Goal: Task Accomplishment & Management: Manage account settings

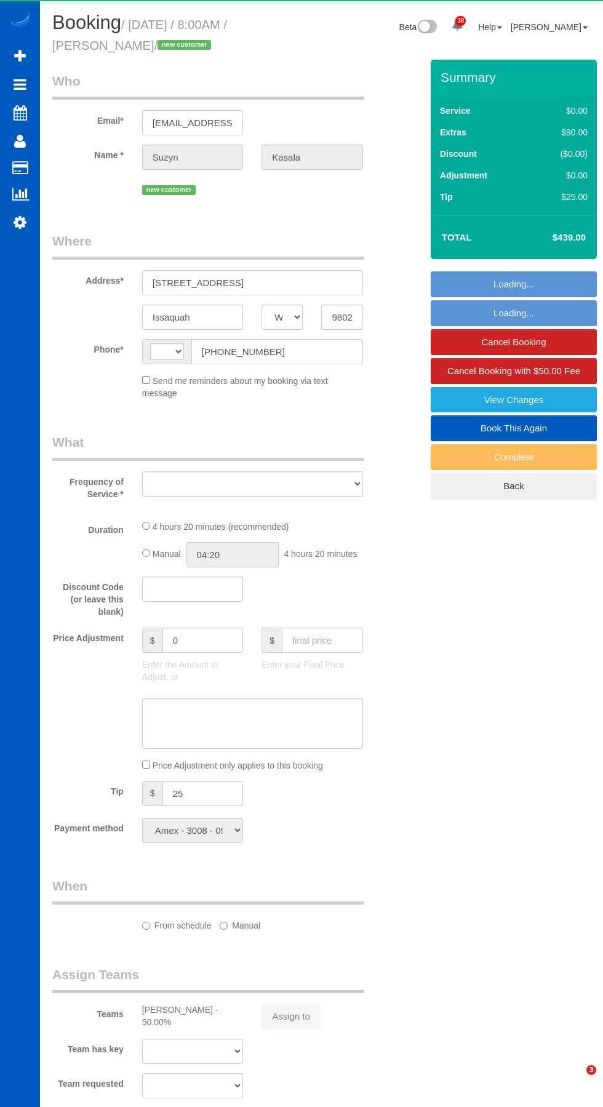
select select "WA"
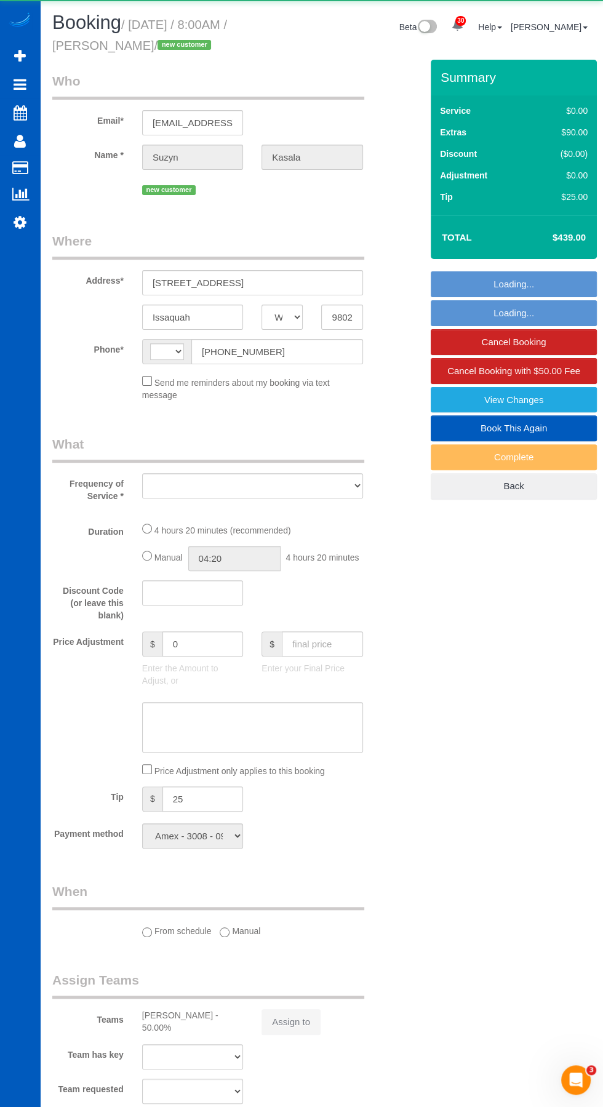
select select "string:[GEOGRAPHIC_DATA]"
select select "object:1532"
select select "199"
select select "1501"
select select "3"
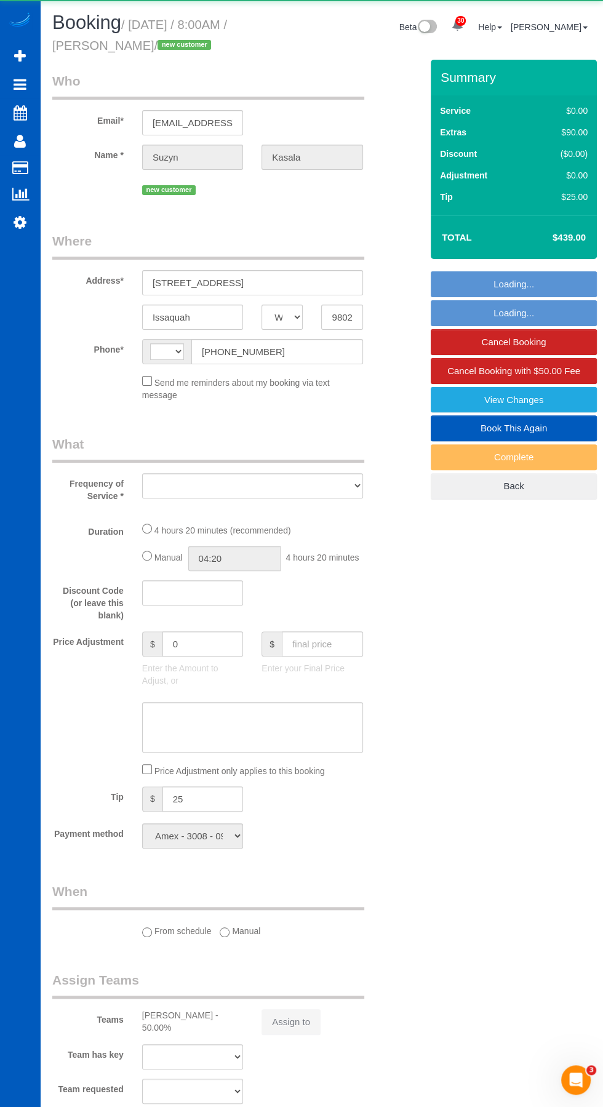
select select "3"
select select "spot1"
select select "number:8"
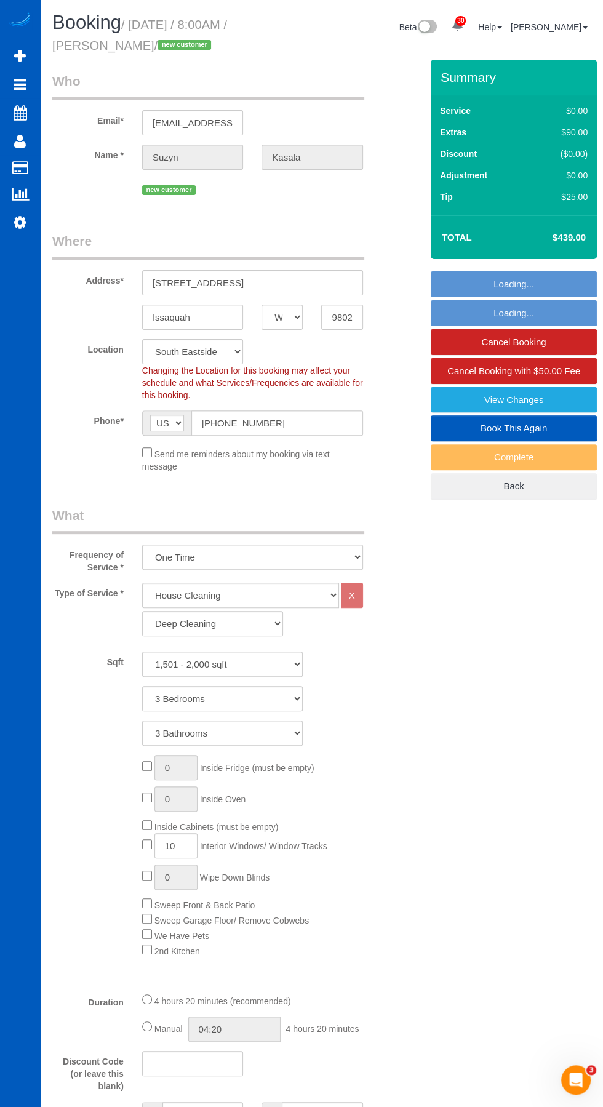
select select "spot8"
select select "object:2080"
select select "1501"
select select "3"
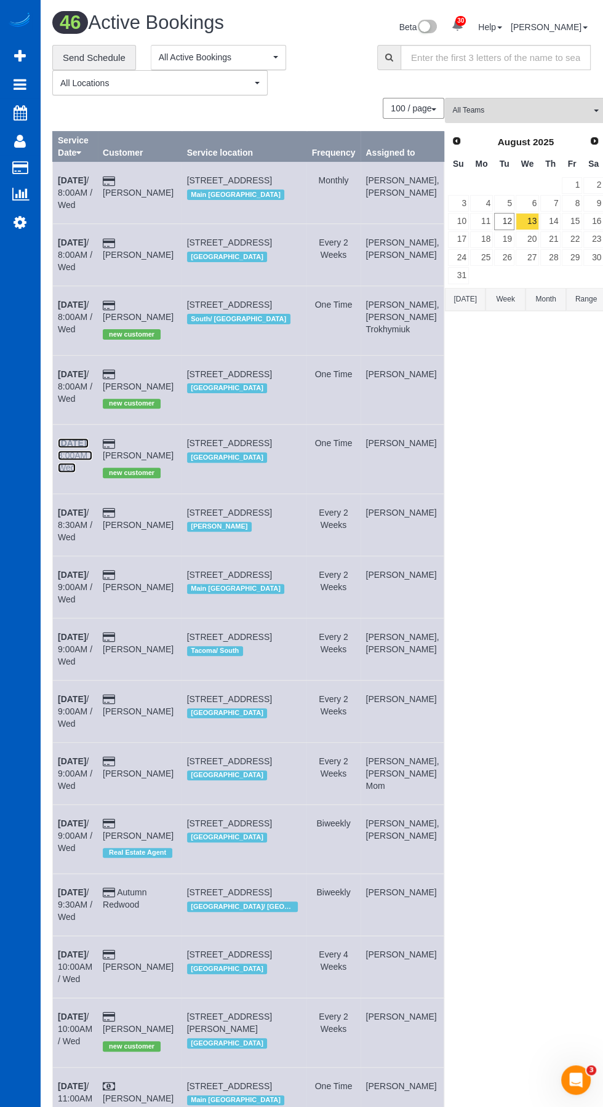
click at [79, 469] on link "[DATE] 8:00AM / Wed" at bounding box center [75, 455] width 34 height 34
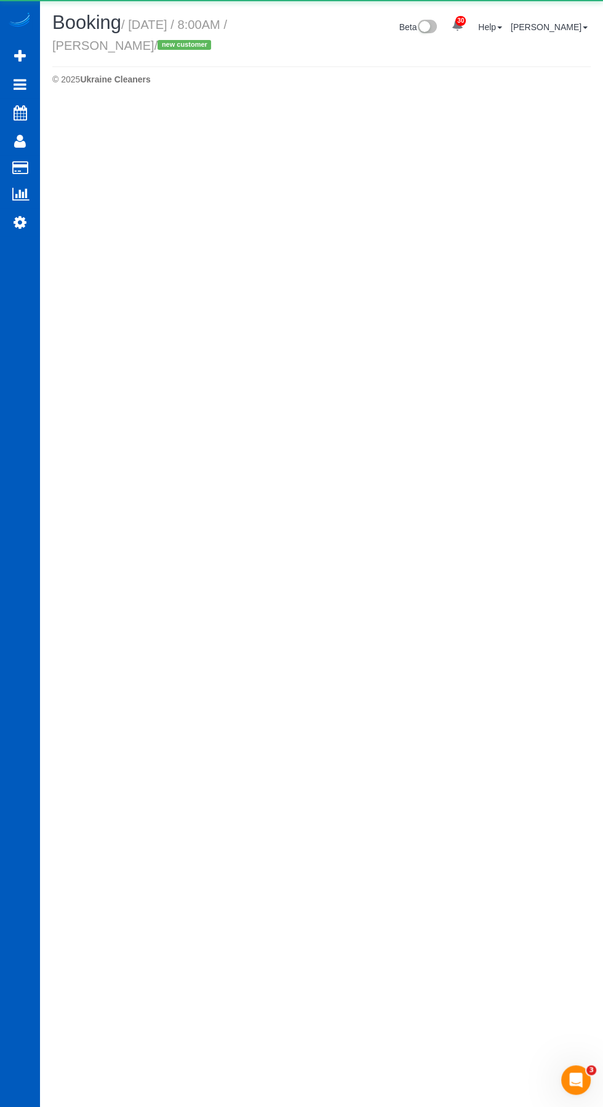
select select "WA"
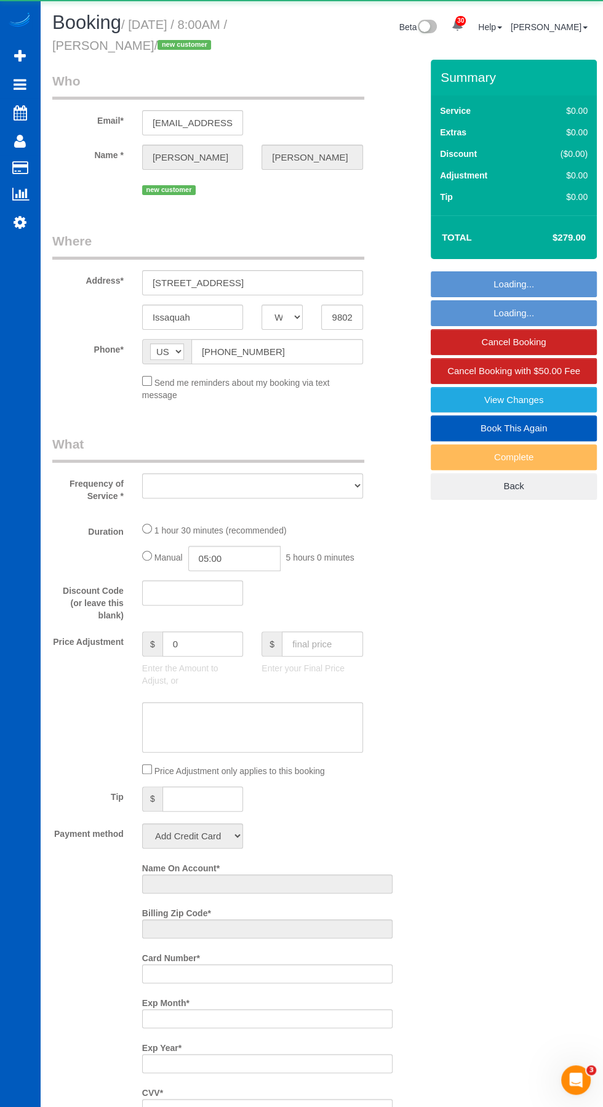
select select "199"
select select "1001"
select select "2"
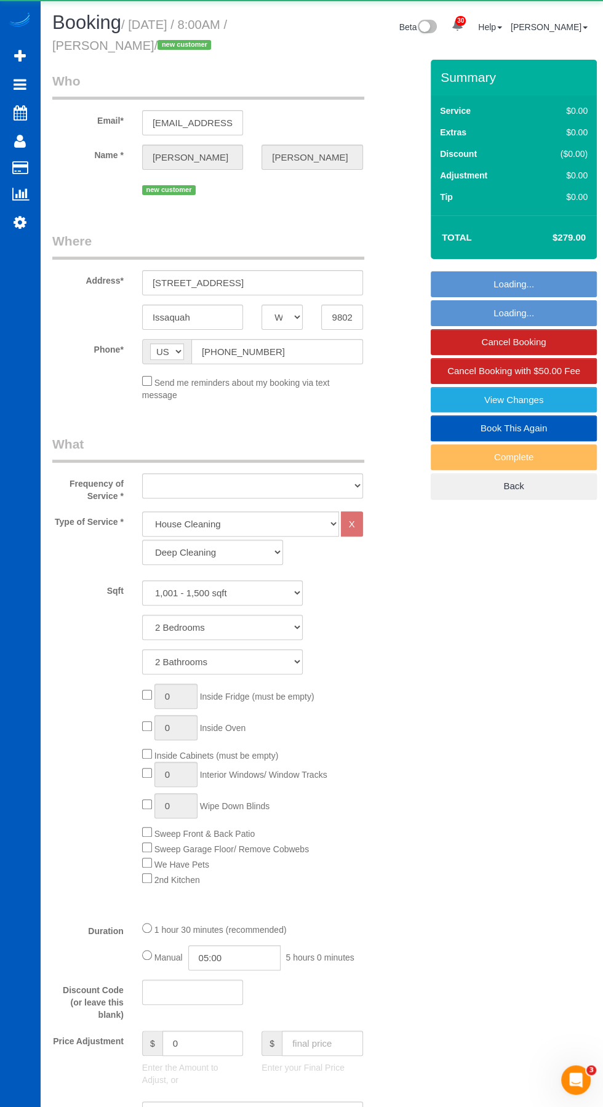
select select "object:3596"
select select "string:fspay-2829192a-4ab6-4c4e-9849-da507fef2871"
select select "spot15"
select select "number:8"
select select "1001"
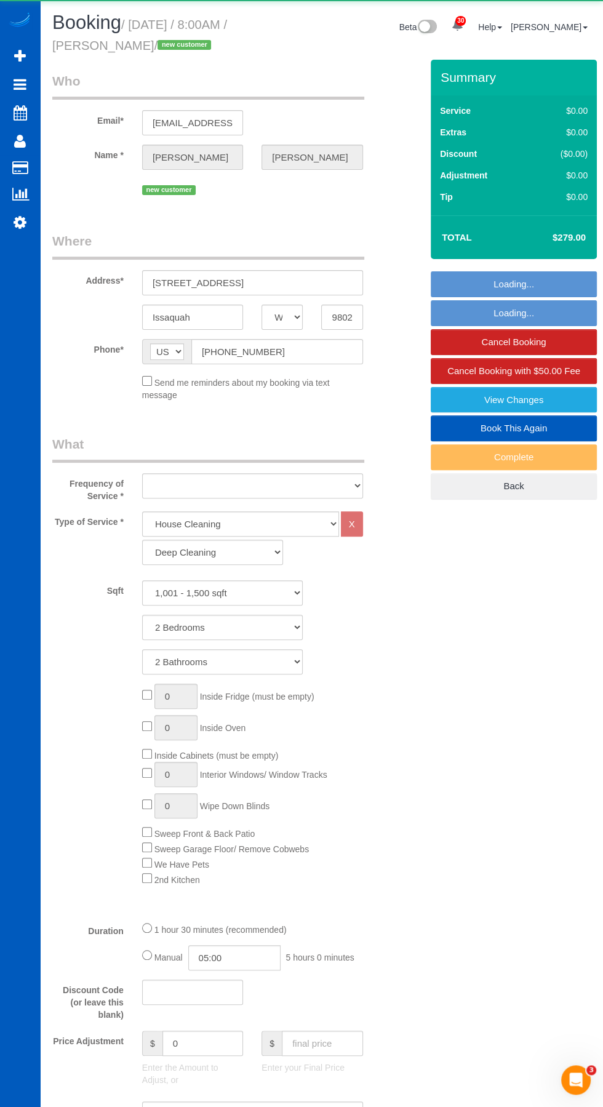
select select "2"
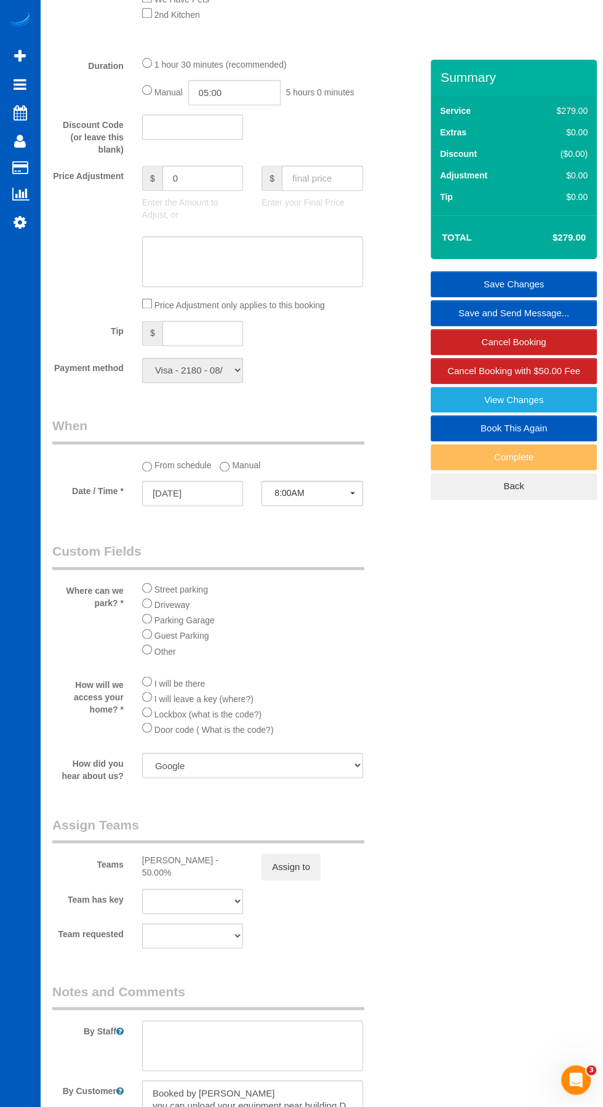
scroll to position [1063, 0]
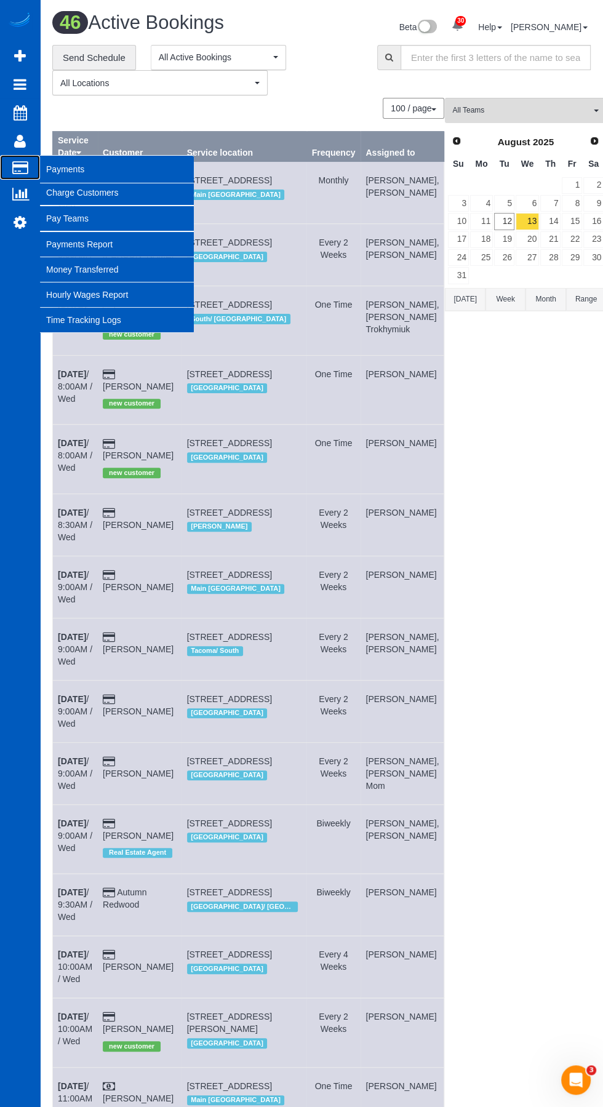
click at [20, 167] on icon at bounding box center [20, 167] width 16 height 11
click at [84, 192] on link "Charge Customers" at bounding box center [117, 192] width 154 height 25
select select
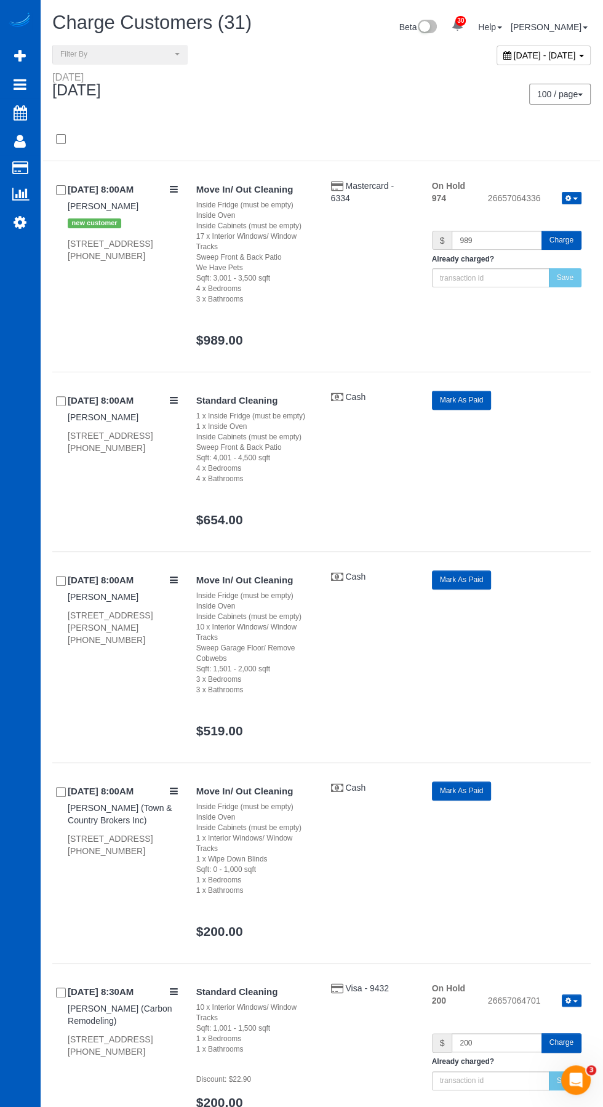
click at [554, 57] on span "[DATE] - [DATE]" at bounding box center [545, 55] width 62 height 10
type input "**********"
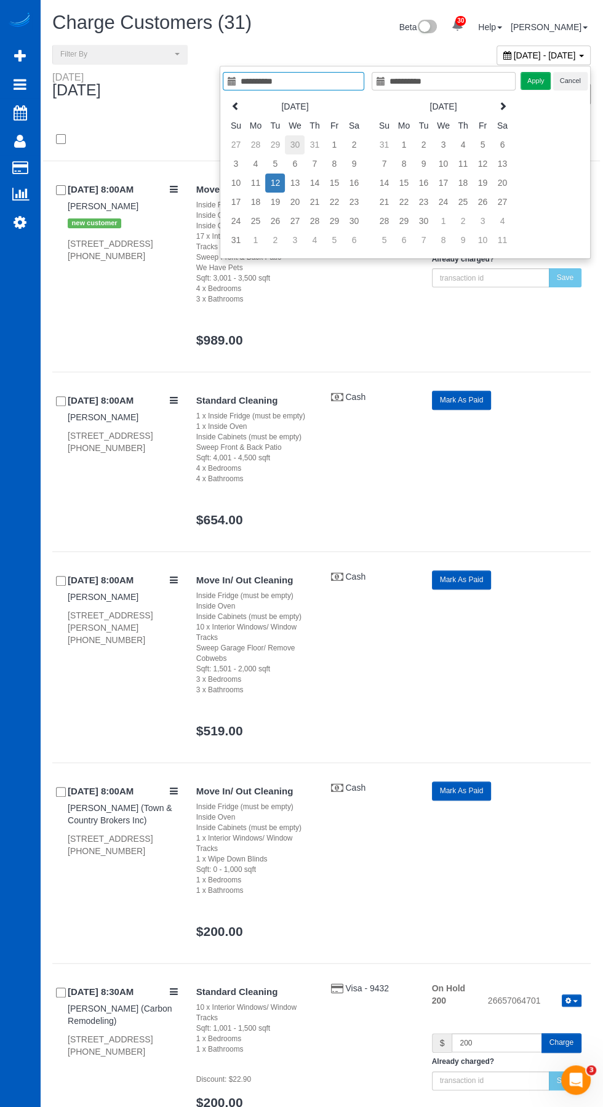
click at [297, 143] on td "30" at bounding box center [295, 144] width 20 height 19
type input "**********"
click at [297, 219] on td "30" at bounding box center [295, 221] width 20 height 19
type input "**********"
click at [536, 81] on button "Apply" at bounding box center [535, 81] width 31 height 18
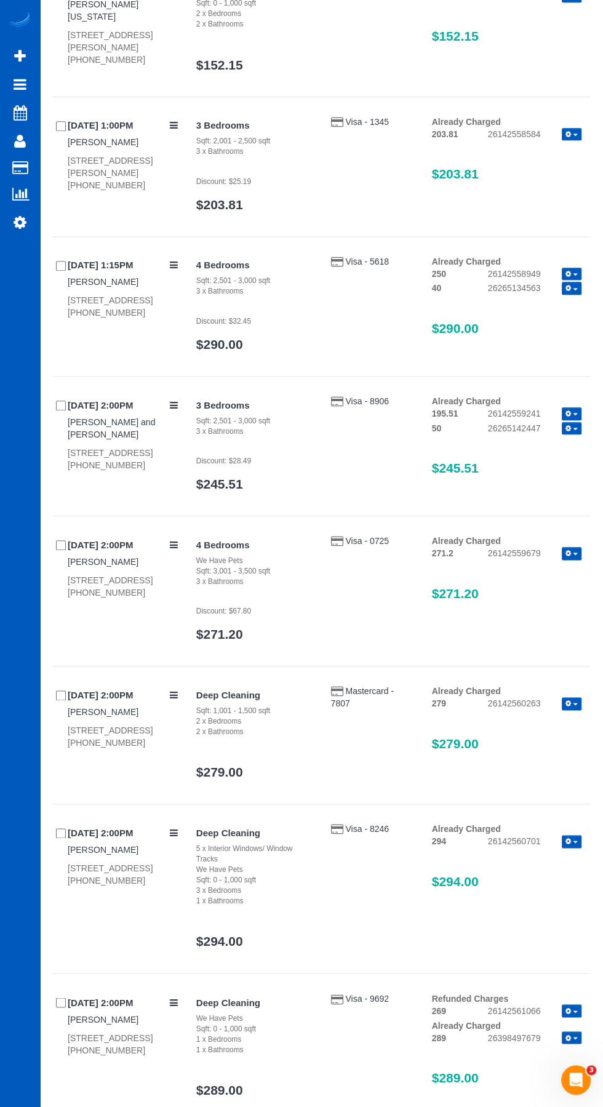
scroll to position [4385, 0]
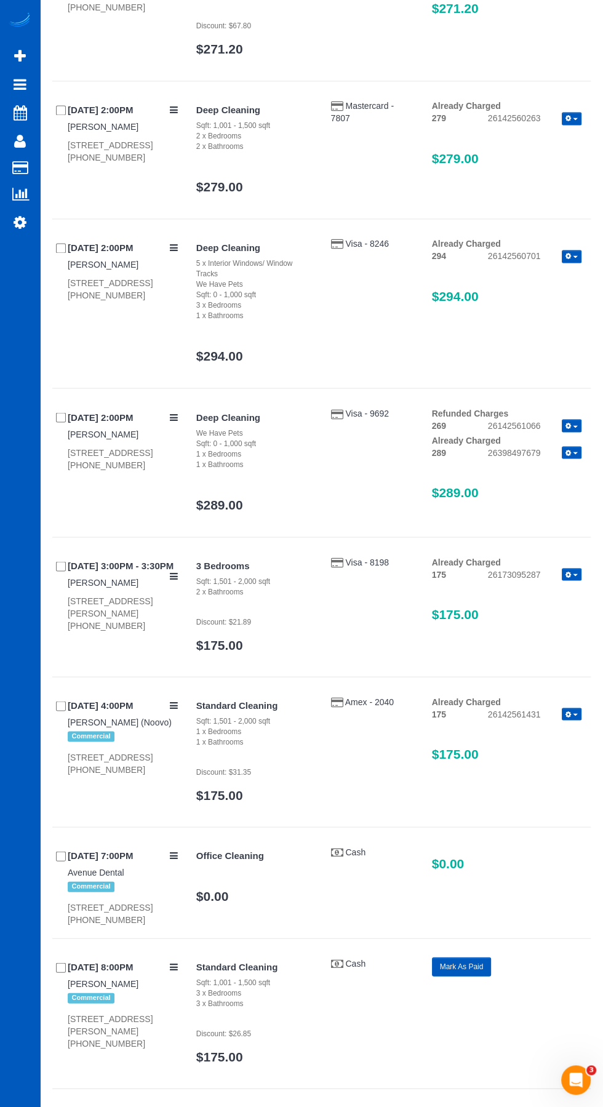
click at [572, 707] on button "button" at bounding box center [572, 713] width 20 height 13
click at [550, 762] on div at bounding box center [301, 553] width 603 height 1107
click at [568, 711] on icon "button" at bounding box center [568, 714] width 6 height 7
click at [518, 751] on link "Send Invoice" at bounding box center [532, 751] width 97 height 16
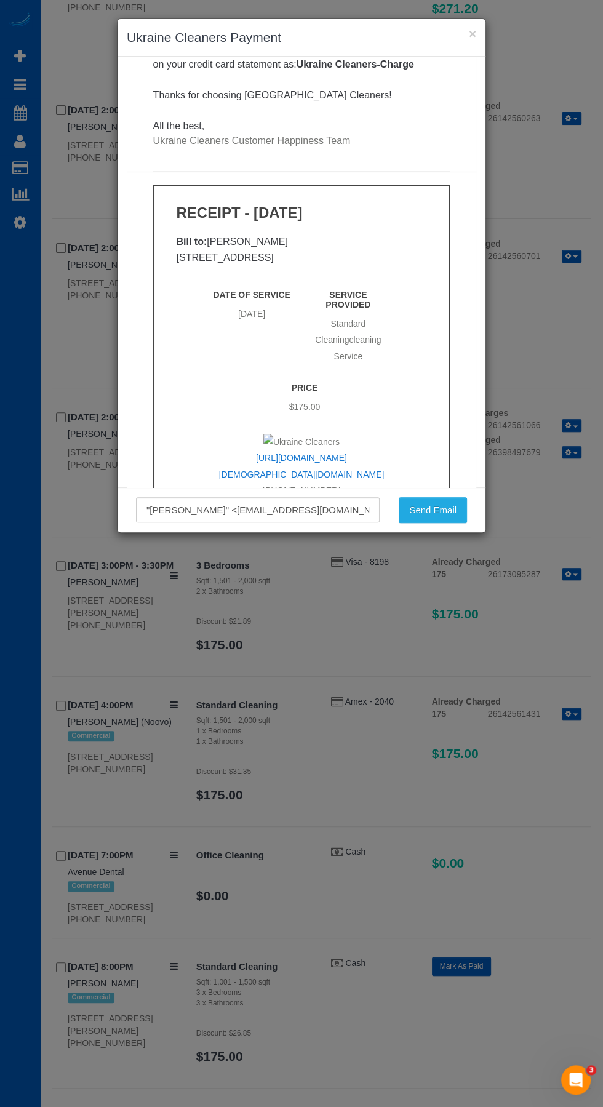
scroll to position [730, 0]
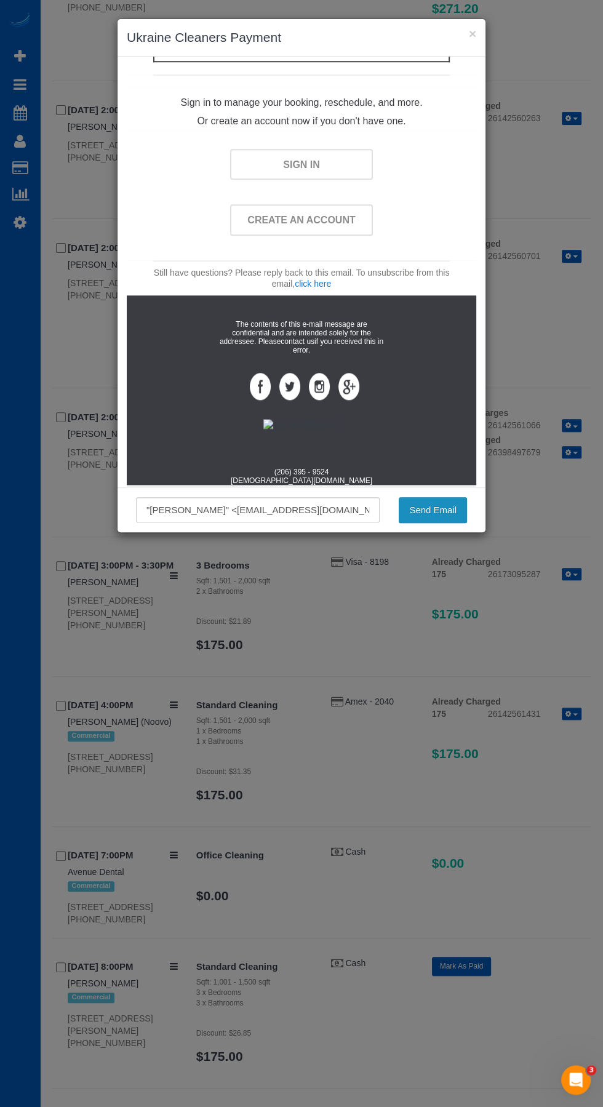
click at [441, 509] on button "Send Email" at bounding box center [433, 510] width 68 height 26
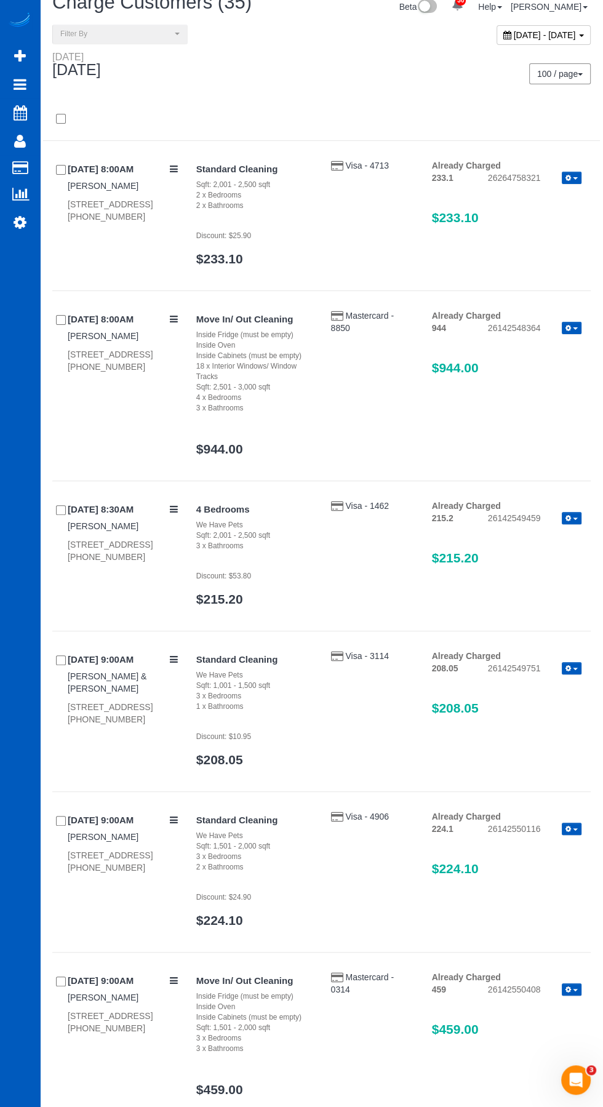
scroll to position [0, 0]
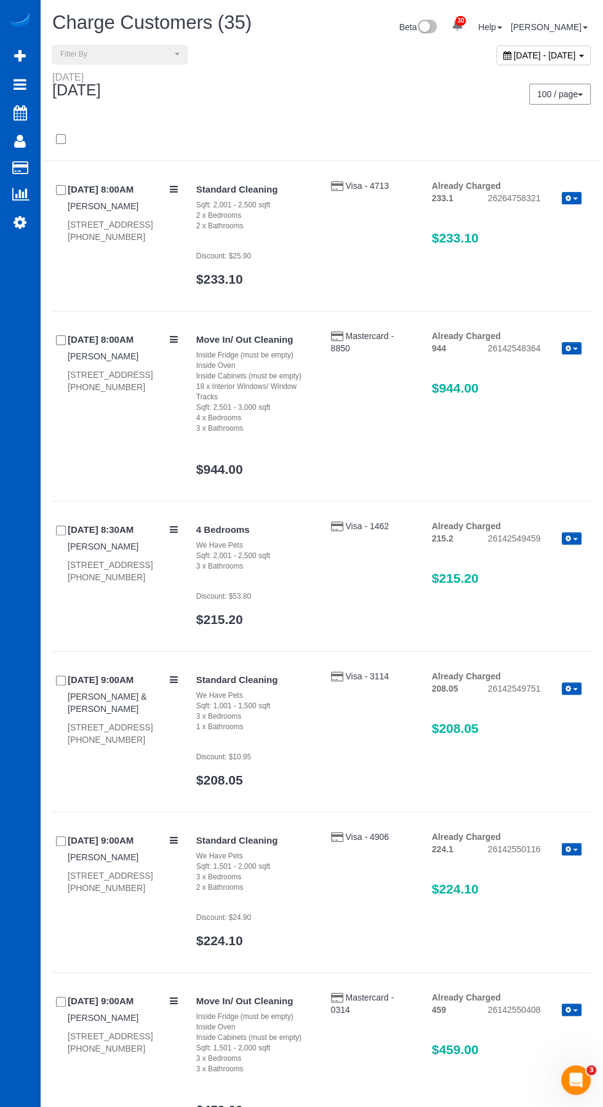
click at [535, 58] on span "[DATE] - [DATE]" at bounding box center [545, 55] width 62 height 10
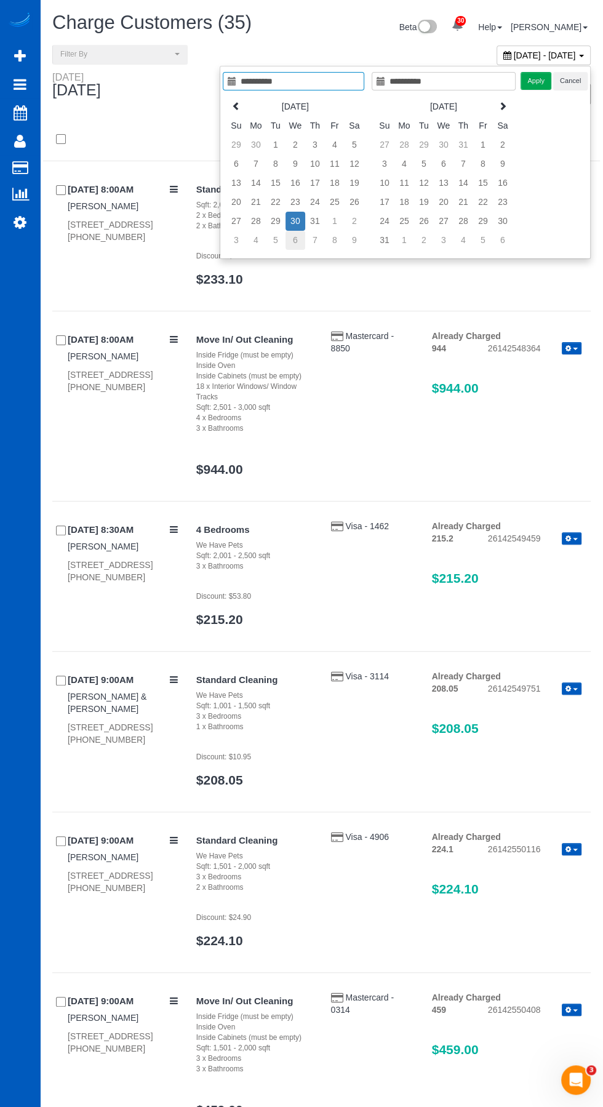
click at [297, 238] on td "6" at bounding box center [295, 240] width 20 height 19
type input "**********"
click at [445, 162] on td "6" at bounding box center [444, 163] width 20 height 19
type input "**********"
click at [536, 80] on button "Apply" at bounding box center [535, 81] width 31 height 18
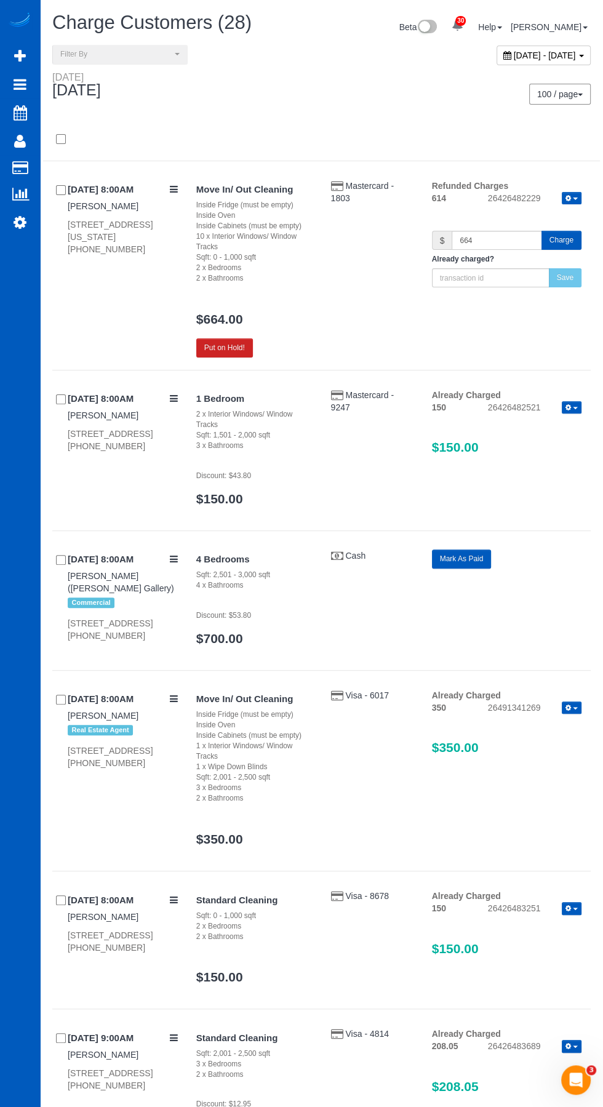
click at [563, 242] on button "Charge" at bounding box center [561, 240] width 40 height 19
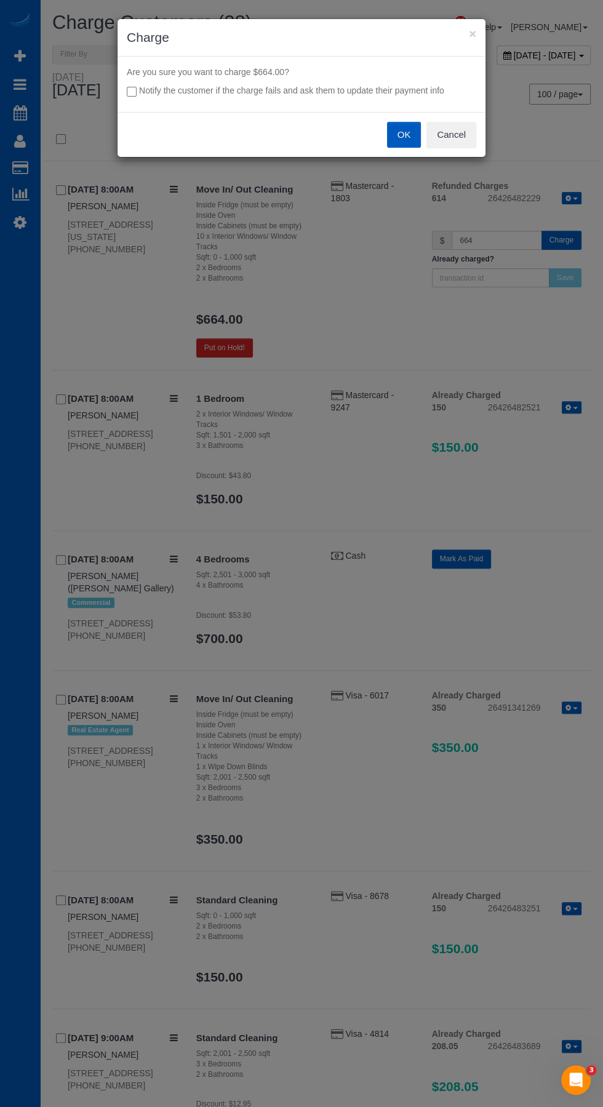
click at [405, 134] on button "OK" at bounding box center [404, 135] width 34 height 26
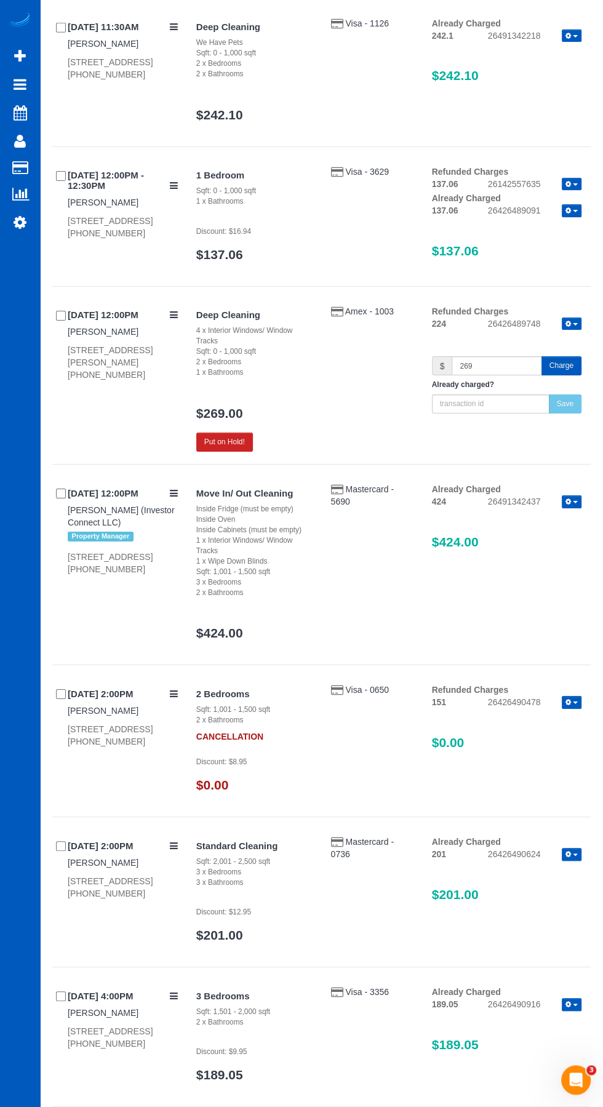
scroll to position [3339, 0]
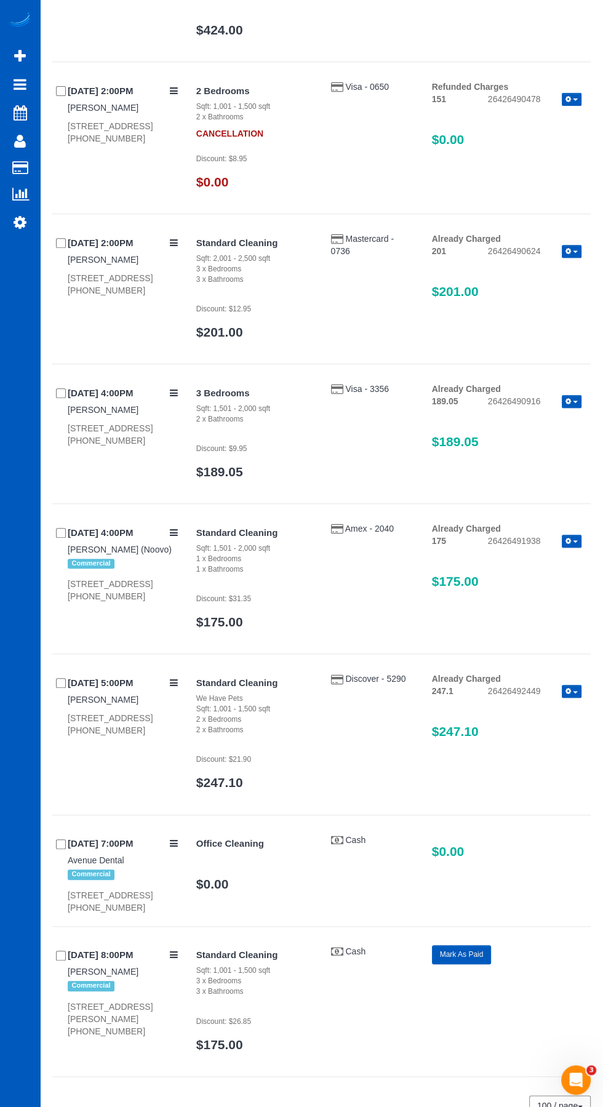
click at [572, 546] on button "button" at bounding box center [572, 541] width 20 height 13
click at [545, 590] on ul "Refund Send Invoice" at bounding box center [532, 570] width 98 height 39
click at [572, 546] on button "button" at bounding box center [572, 541] width 20 height 13
click at [529, 586] on link "Send Invoice" at bounding box center [532, 578] width 97 height 16
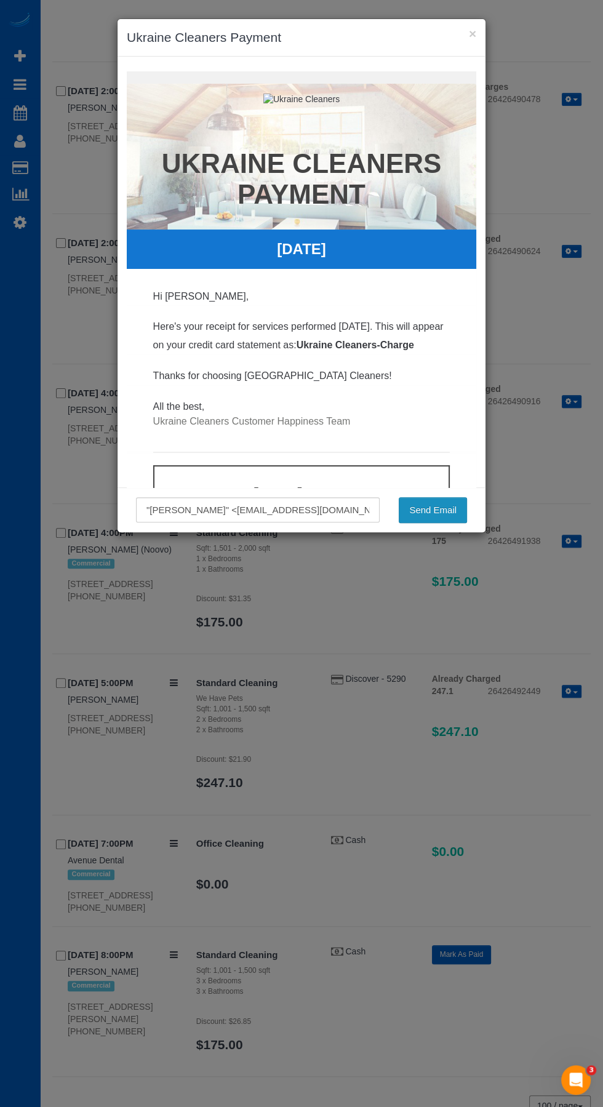
click at [430, 509] on button "Send Email" at bounding box center [433, 510] width 68 height 26
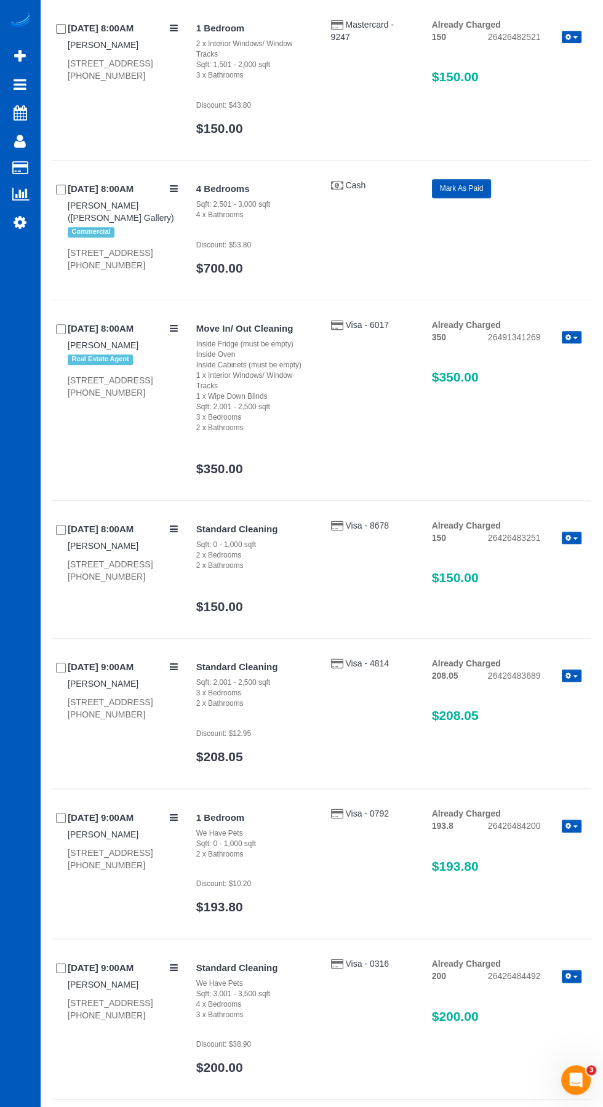
scroll to position [0, 0]
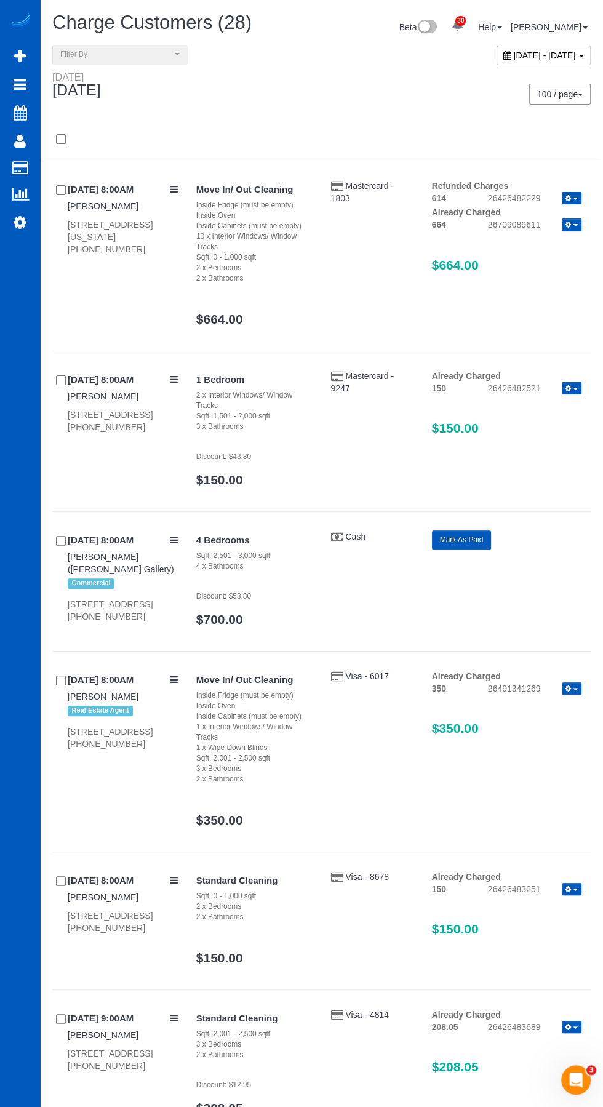
click at [538, 55] on span "[DATE] - [DATE]" at bounding box center [545, 55] width 62 height 10
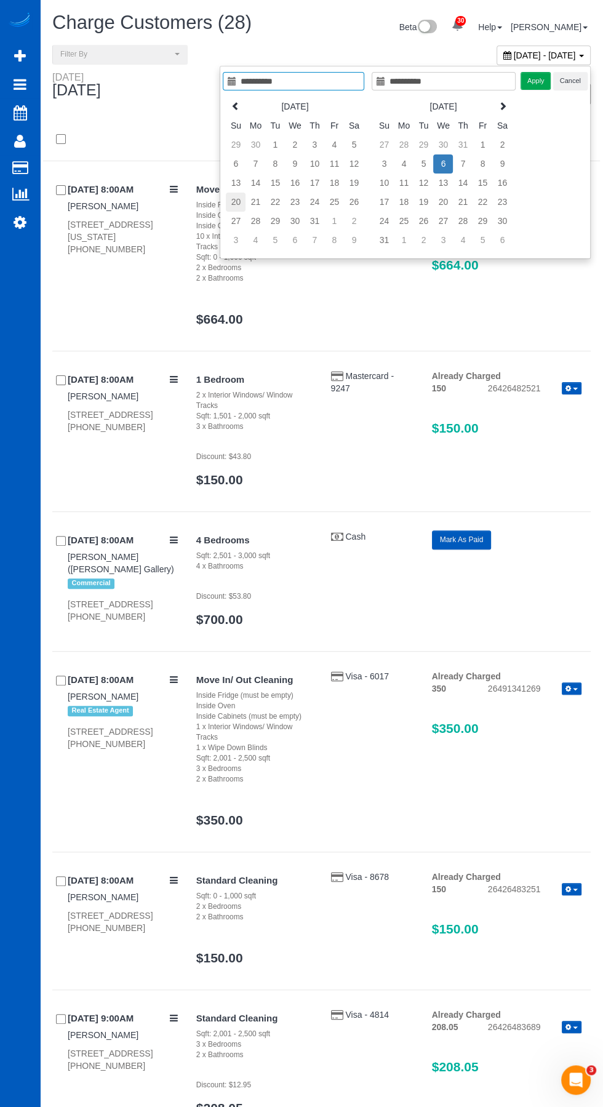
click at [233, 199] on td "20" at bounding box center [236, 202] width 20 height 19
type input "**********"
click at [425, 181] on td "12" at bounding box center [423, 182] width 20 height 19
type input "**********"
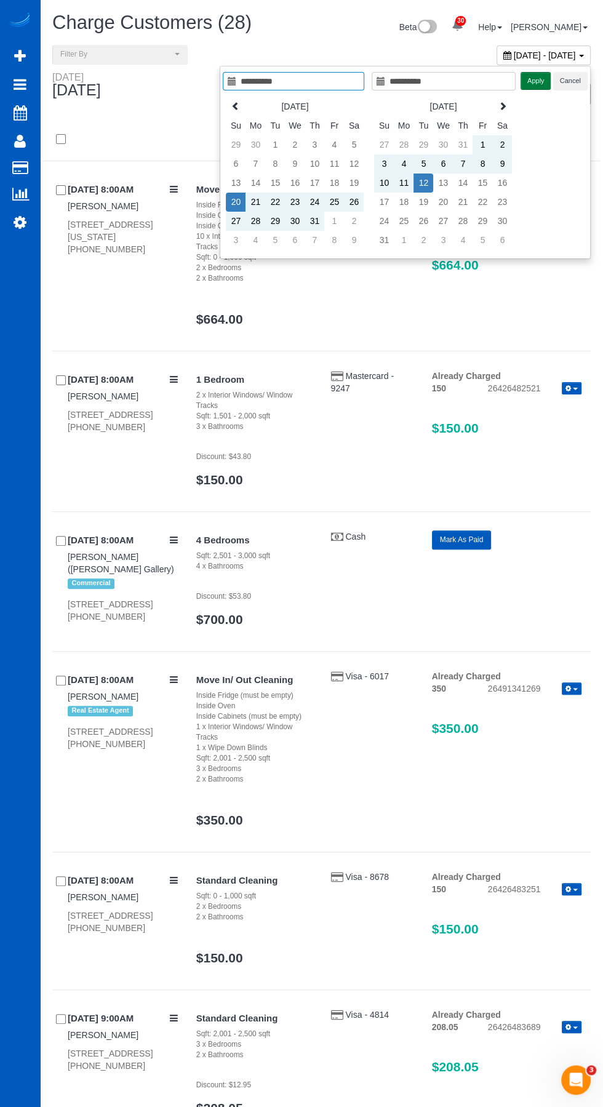
click at [536, 86] on button "Apply" at bounding box center [535, 81] width 31 height 18
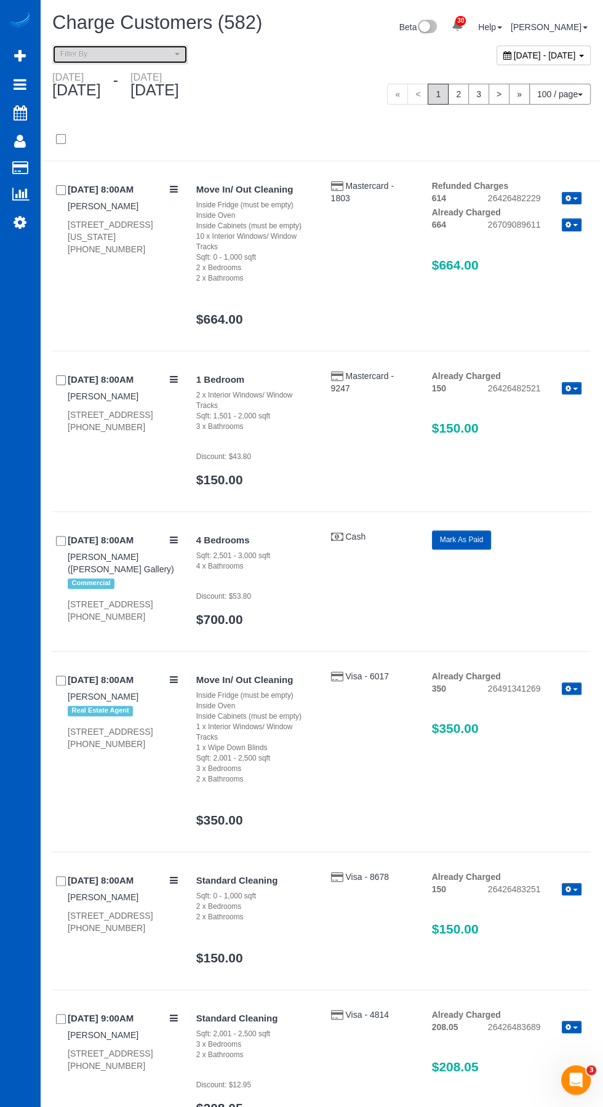
click at [138, 54] on span "Filter By" at bounding box center [115, 54] width 111 height 10
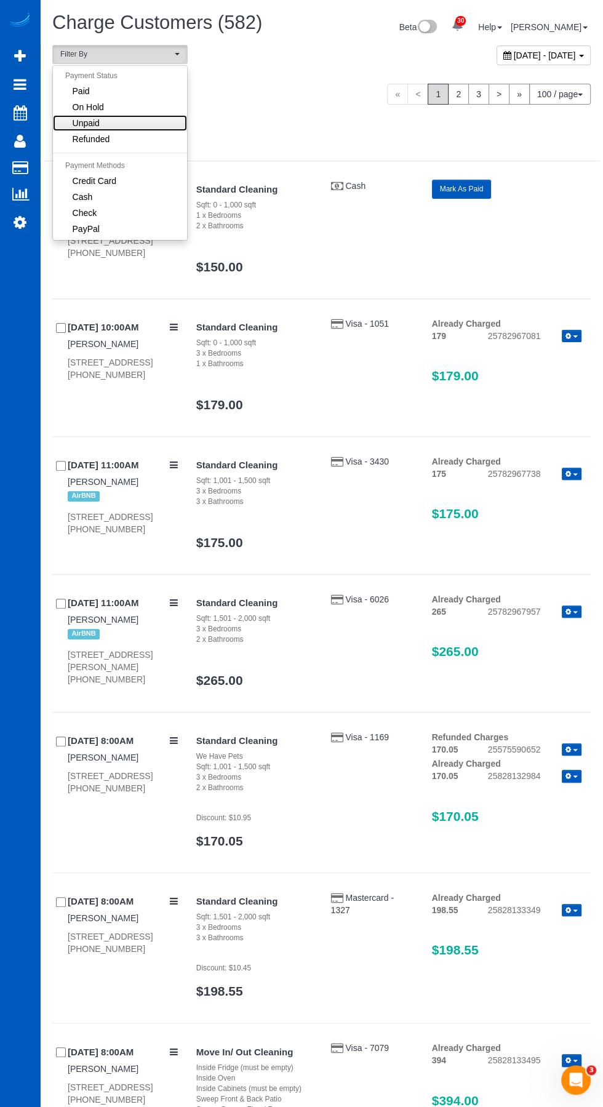
click at [87, 127] on span "Unpaid" at bounding box center [86, 123] width 27 height 12
select select "******"
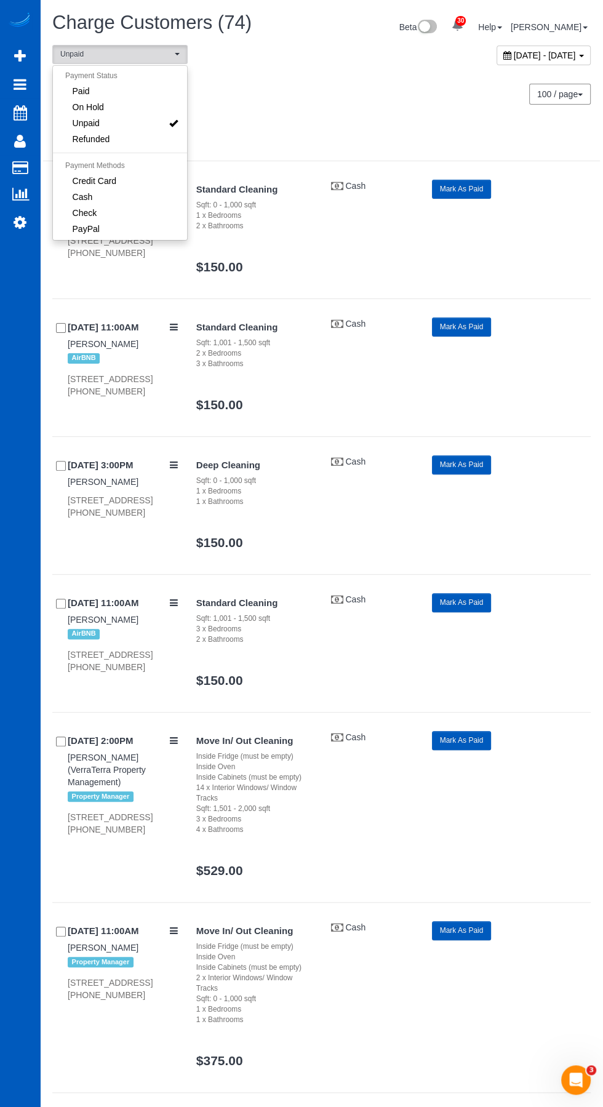
click at [579, 710] on div at bounding box center [301, 553] width 603 height 1107
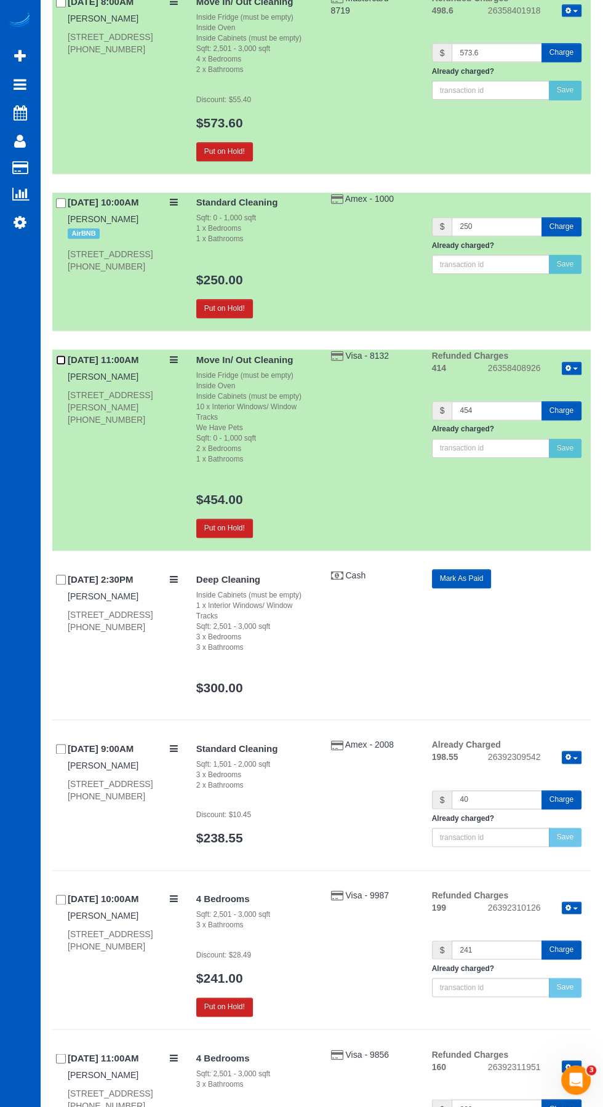
scroll to position [3703, 0]
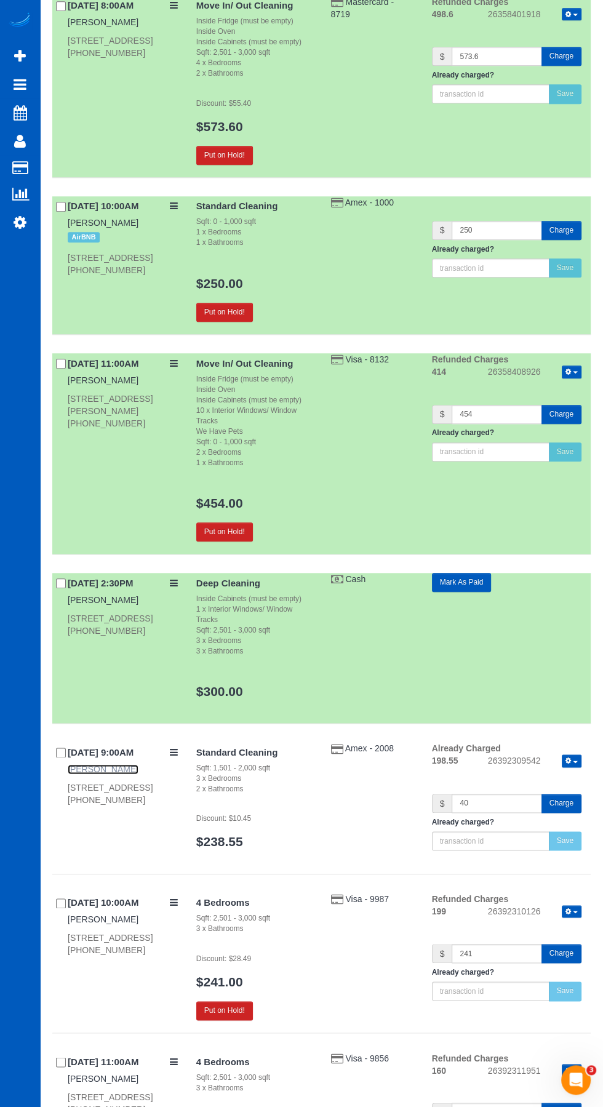
click at [74, 774] on link "[PERSON_NAME]" at bounding box center [103, 769] width 71 height 10
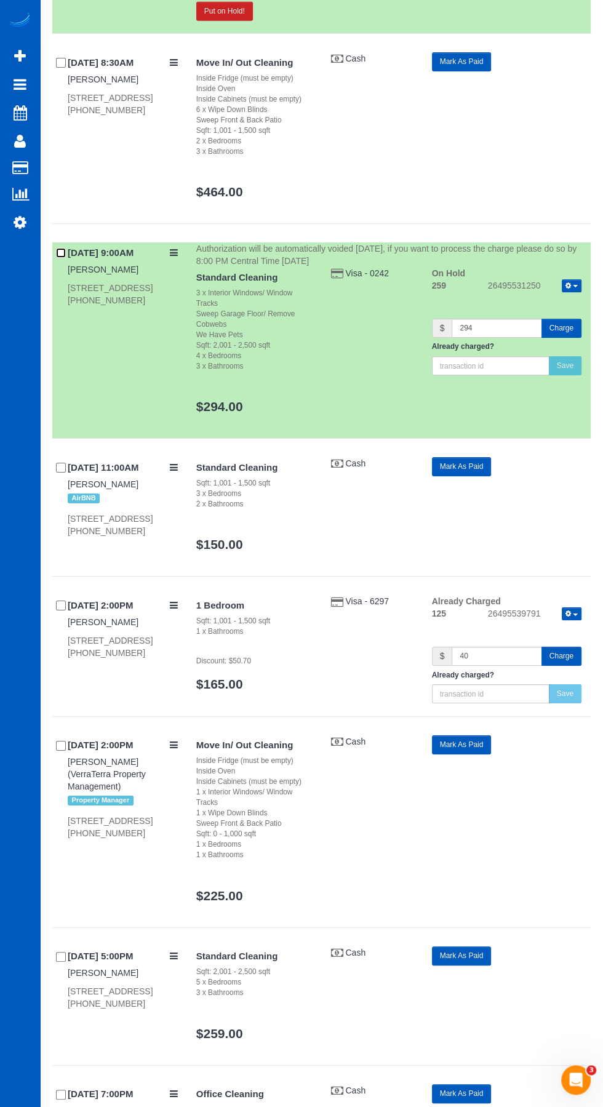
scroll to position [5913, 0]
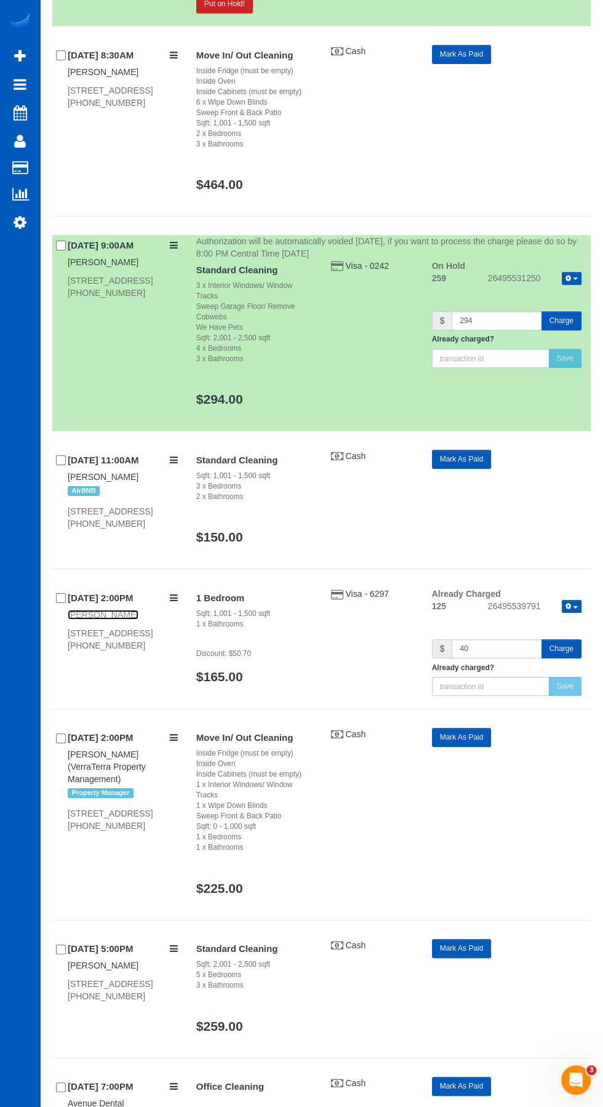
click at [79, 616] on link "[PERSON_NAME]" at bounding box center [103, 615] width 71 height 10
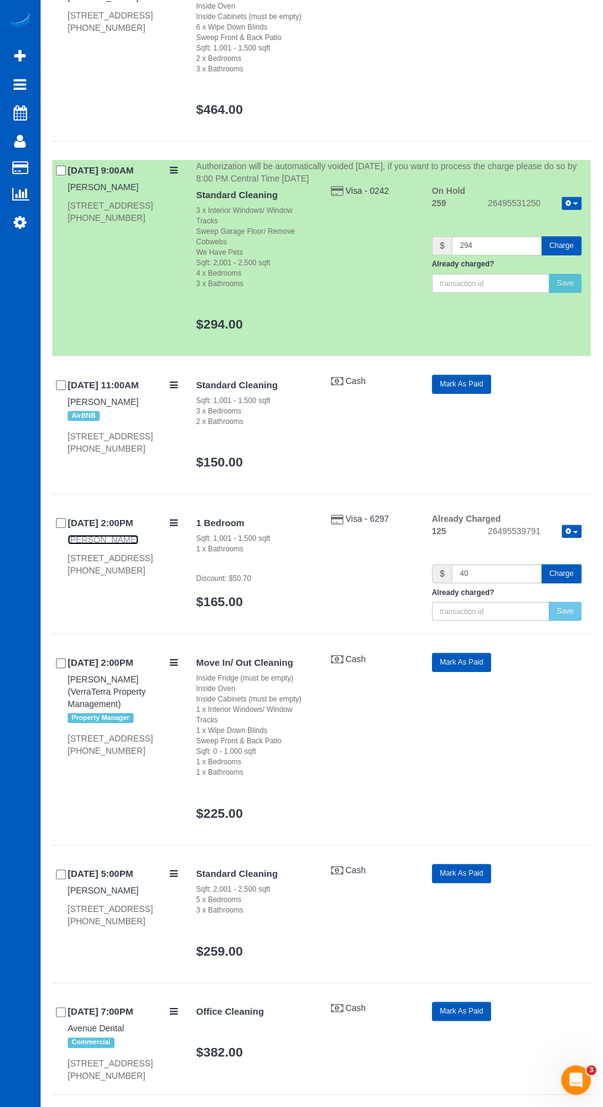
scroll to position [5995, 0]
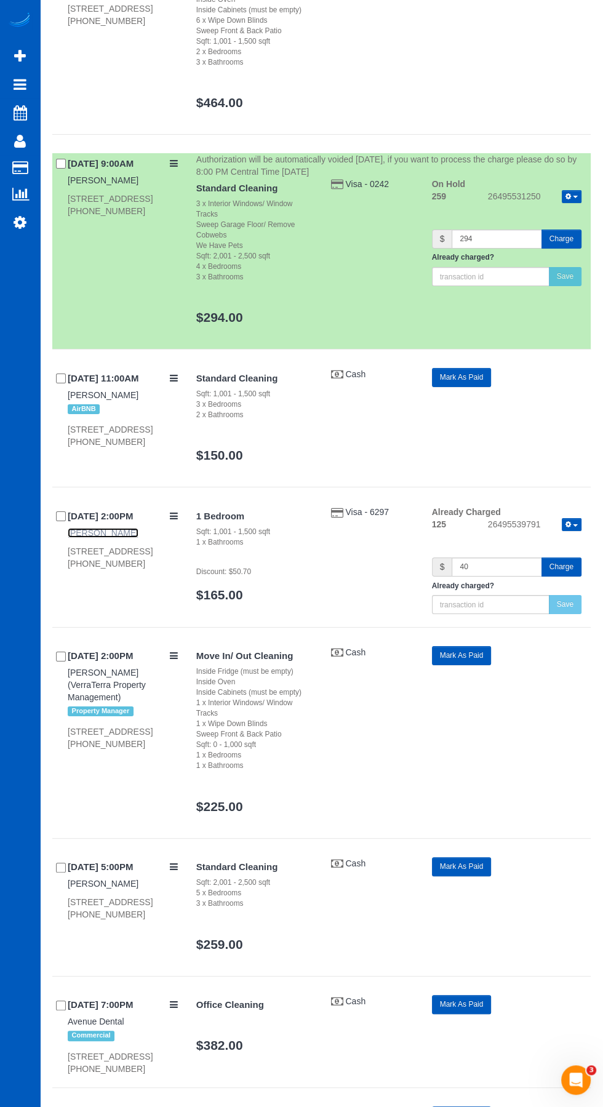
click at [78, 534] on link "[PERSON_NAME]" at bounding box center [103, 533] width 71 height 10
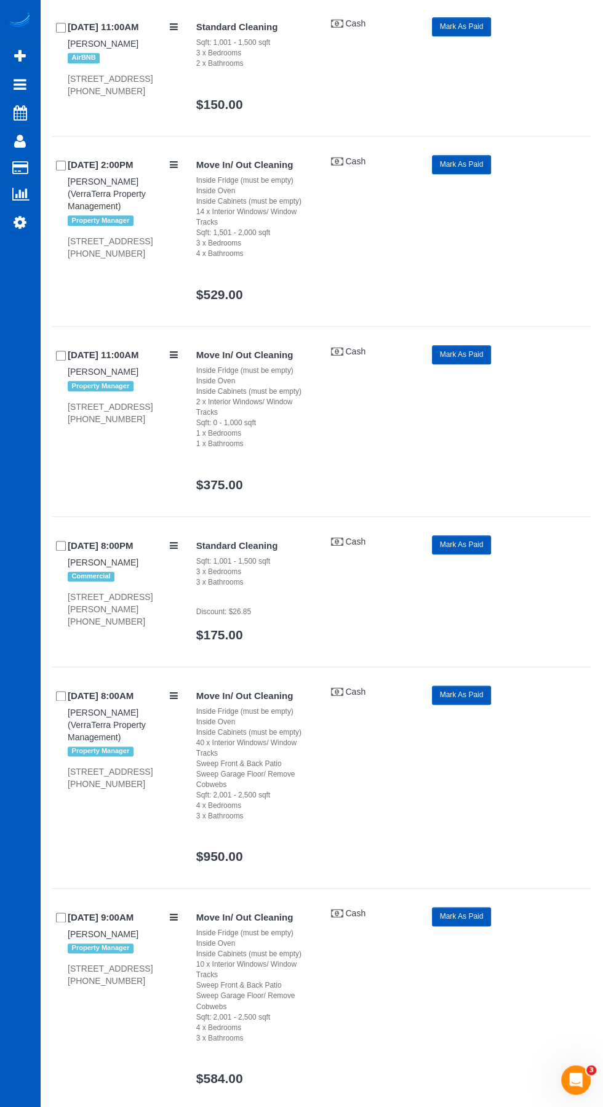
scroll to position [0, 0]
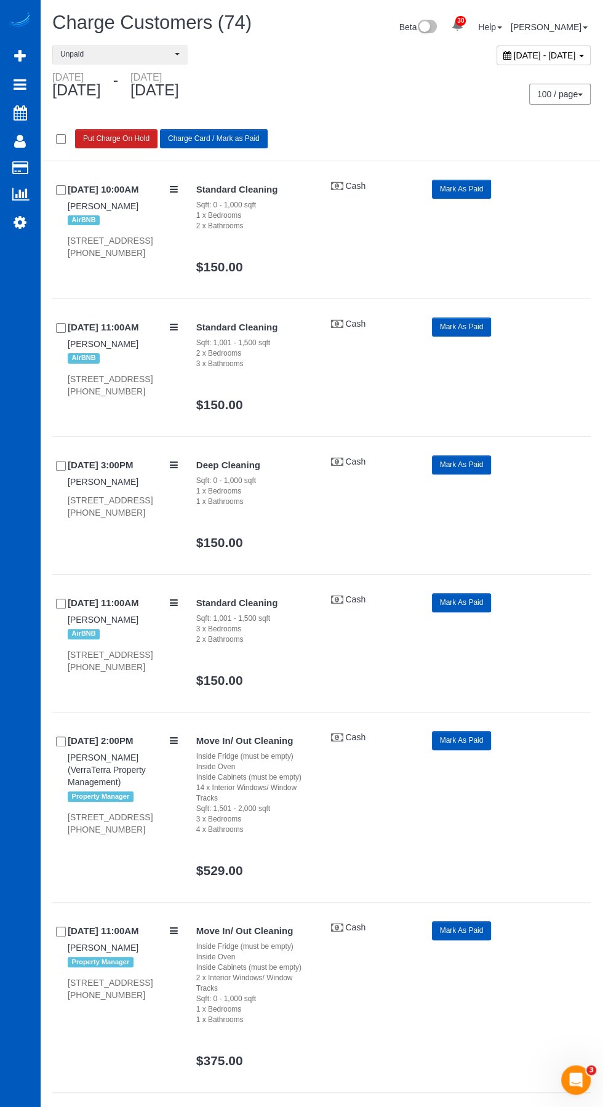
click at [218, 137] on button "Charge Card / Mark as Paid" at bounding box center [214, 138] width 108 height 19
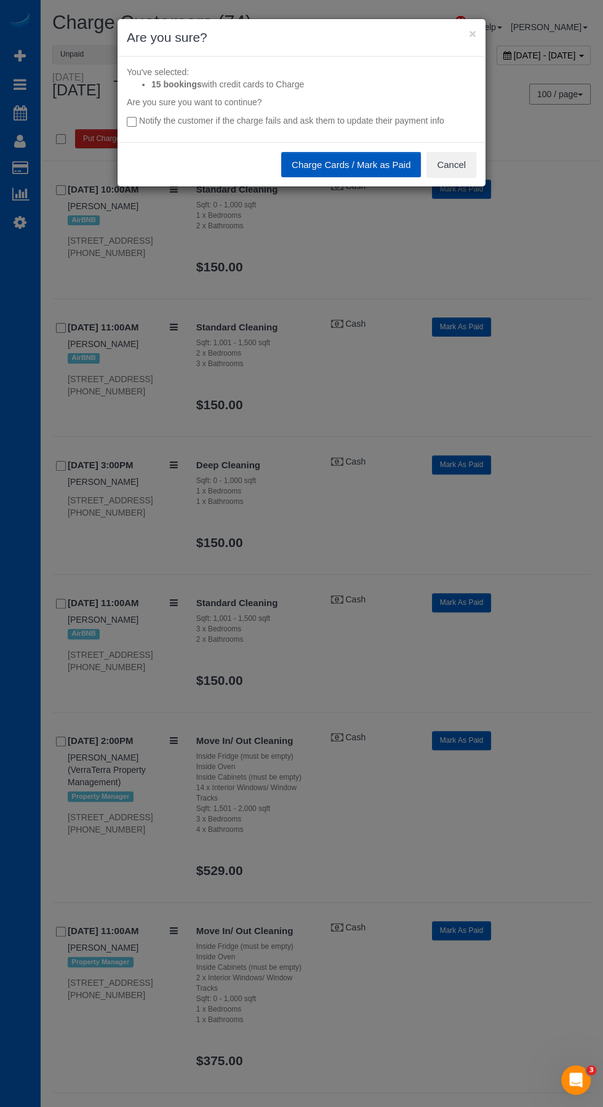
click at [364, 164] on button "Charge Cards / Mark as Paid" at bounding box center [351, 165] width 140 height 26
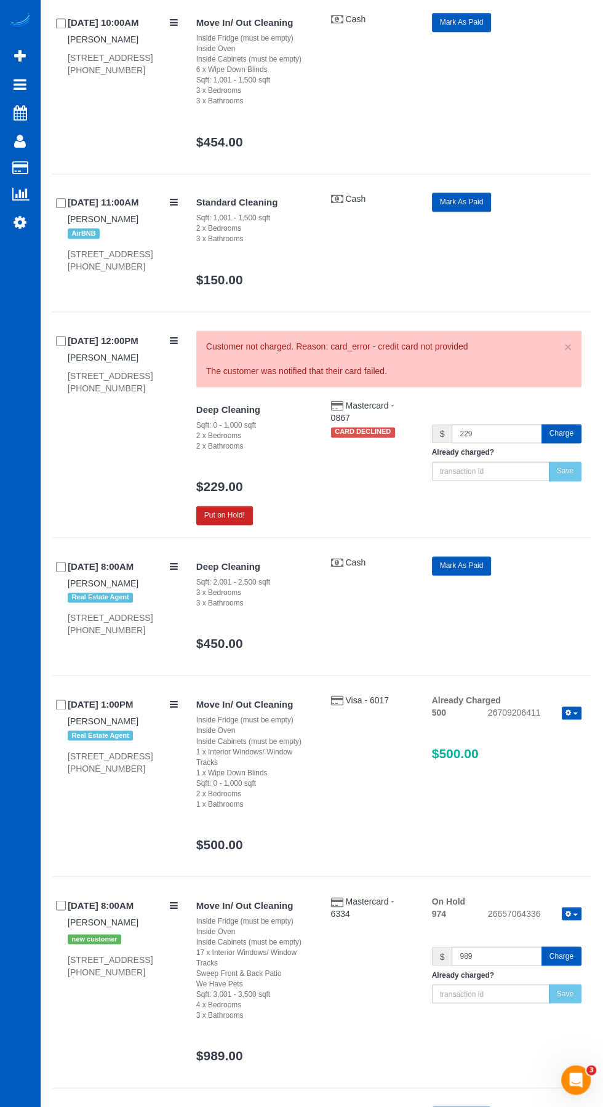
scroll to position [7173, 0]
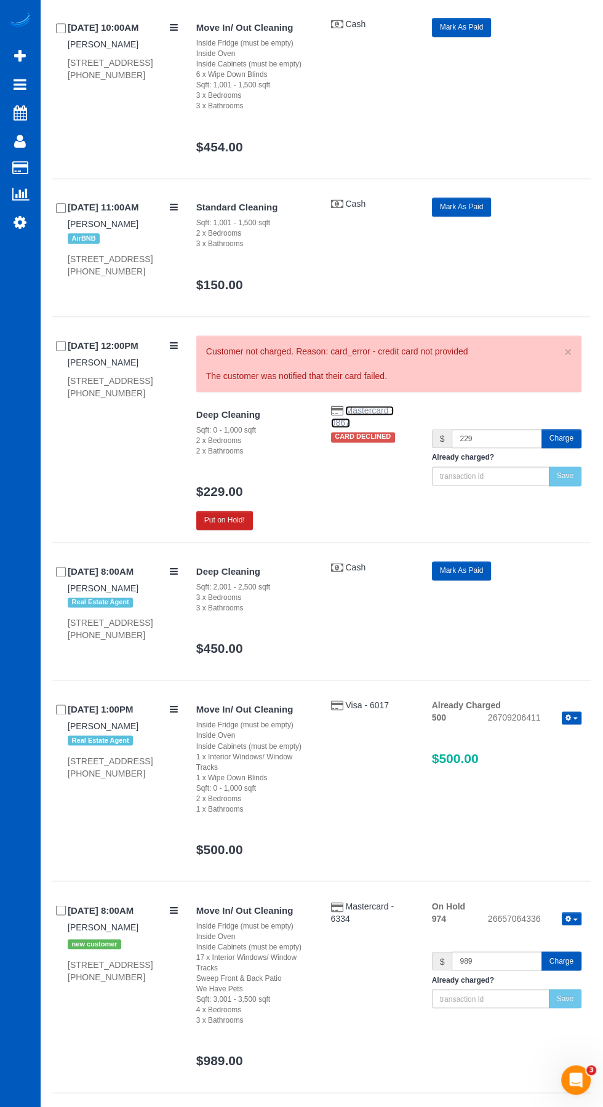
click at [365, 423] on span "Mastercard - 0867" at bounding box center [362, 416] width 63 height 22
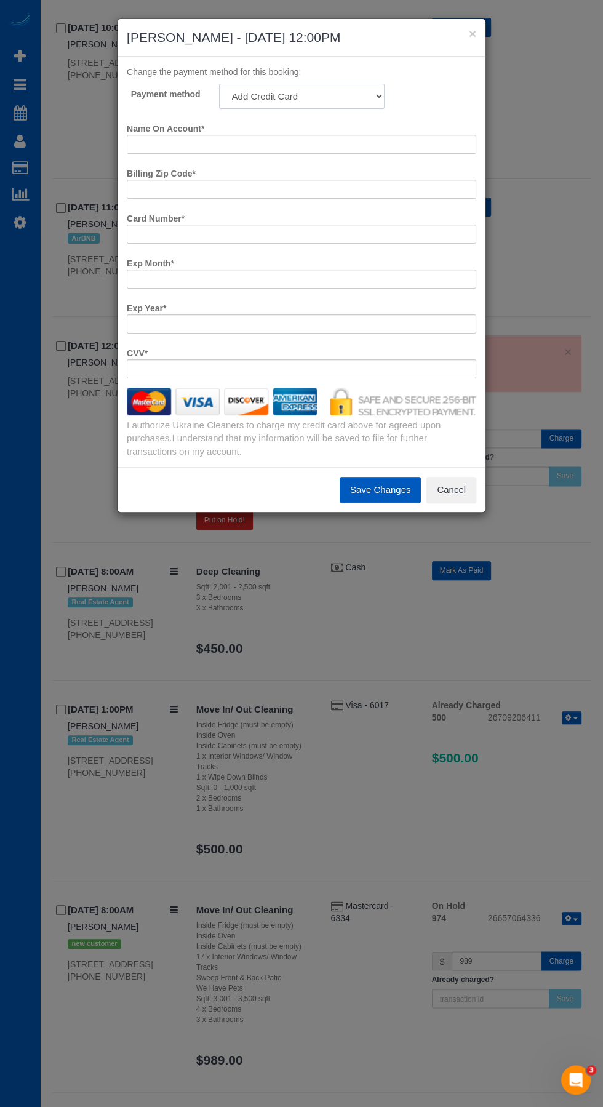
click at [335, 84] on select "Mastercard - 1879 - 10/2029 (Default) Add Credit Card ─────────────── Cash Chec…" at bounding box center [301, 96] width 165 height 25
select select "string:fspay-6af2d138-d39e-4d4e-a7d8-9f610a58d906"
click at [219, 84] on select "Mastercard - 1879 - 10/2029 (Default) Add Credit Card ─────────────── Cash Chec…" at bounding box center [301, 96] width 165 height 25
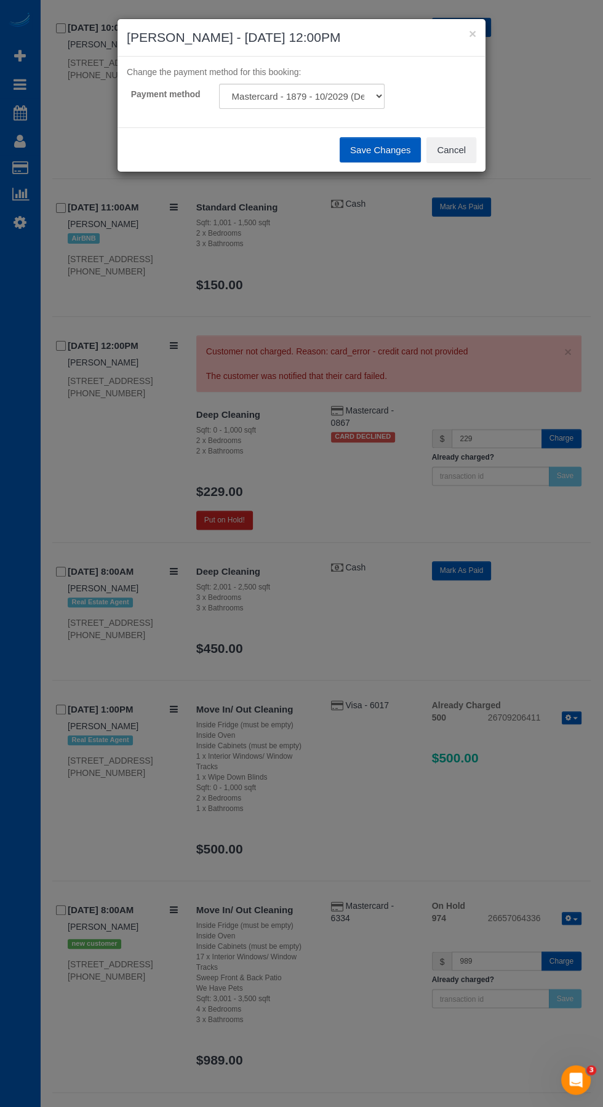
click at [381, 151] on button "Save Changes" at bounding box center [380, 150] width 81 height 26
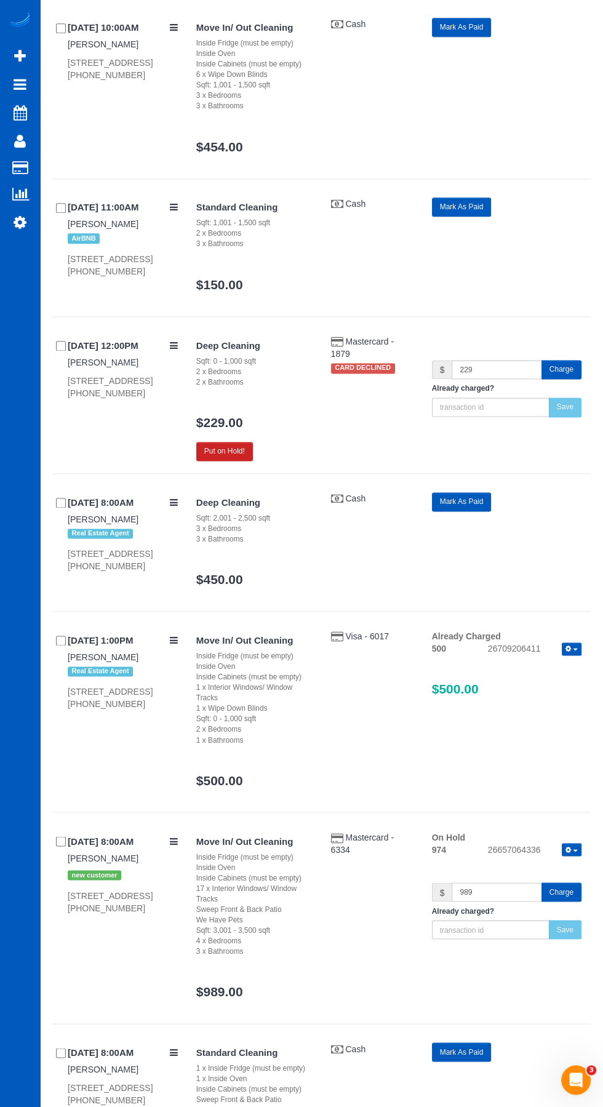
click at [567, 436] on div "Deep Cleaning Sqft: 0 - 1,000 sqft 2 x Bedrooms 2 x Bathrooms $229.00 Put on Ho…" at bounding box center [389, 398] width 404 height 126
click at [567, 379] on button "Charge" at bounding box center [561, 369] width 40 height 19
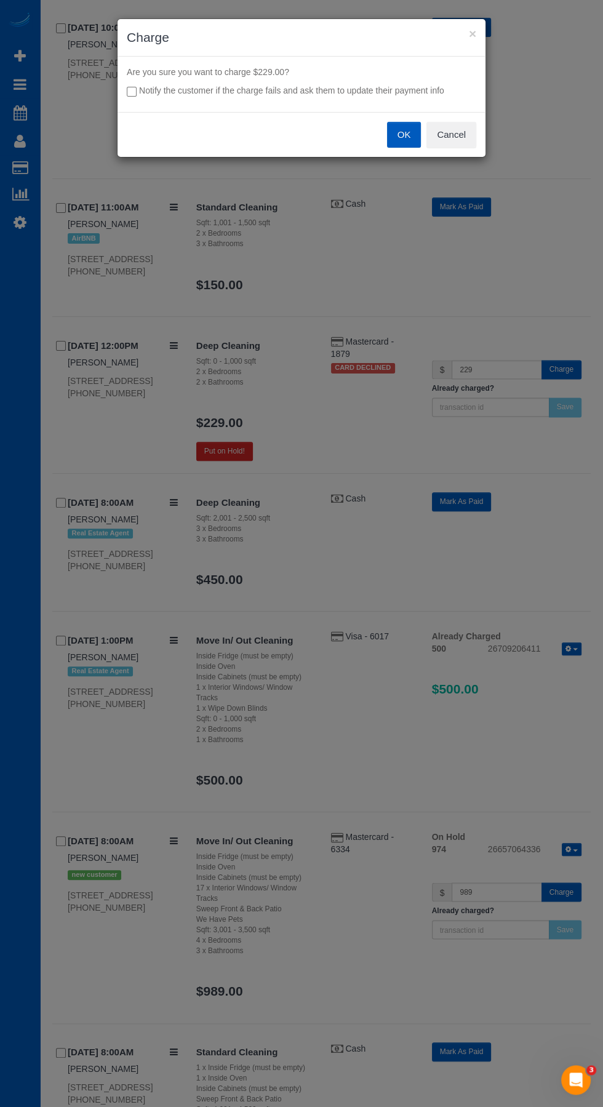
click at [406, 134] on button "OK" at bounding box center [404, 135] width 34 height 26
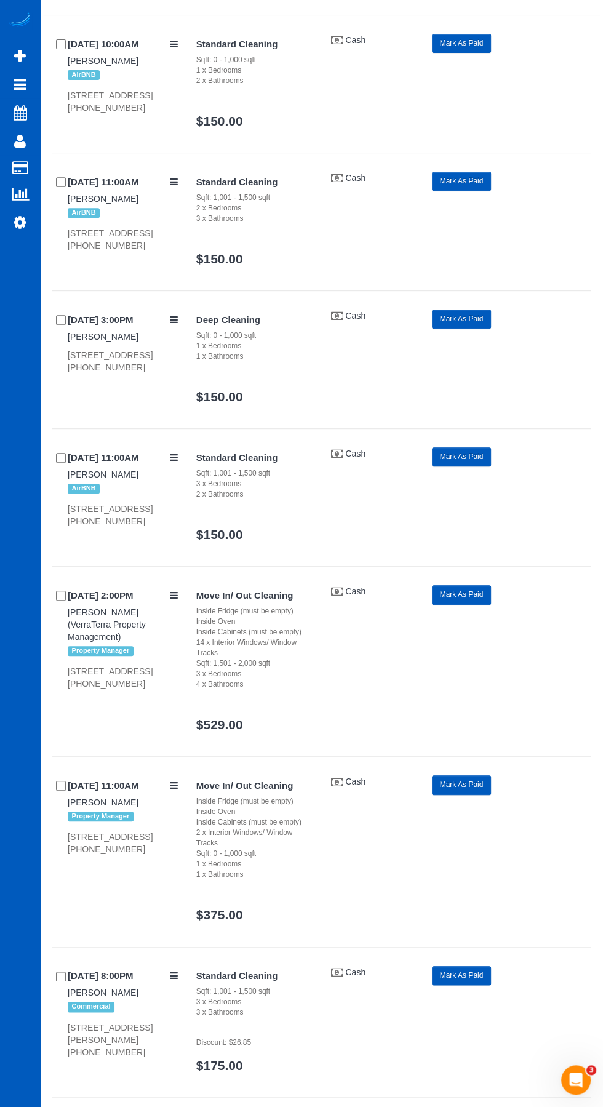
scroll to position [0, 0]
